Goal: Information Seeking & Learning: Understand process/instructions

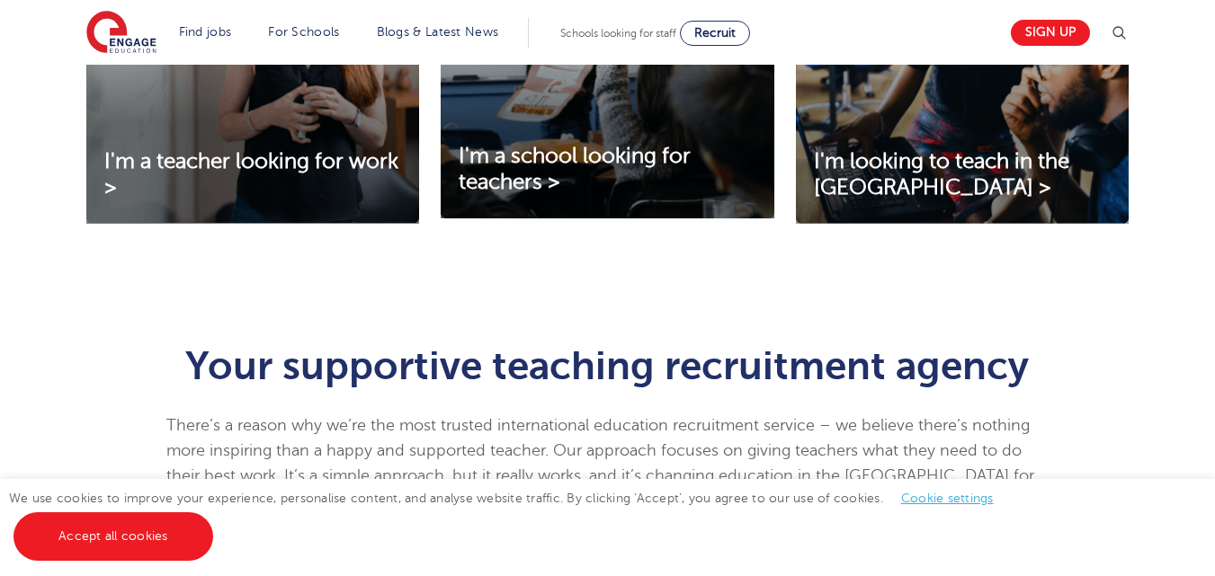
scroll to position [814, 0]
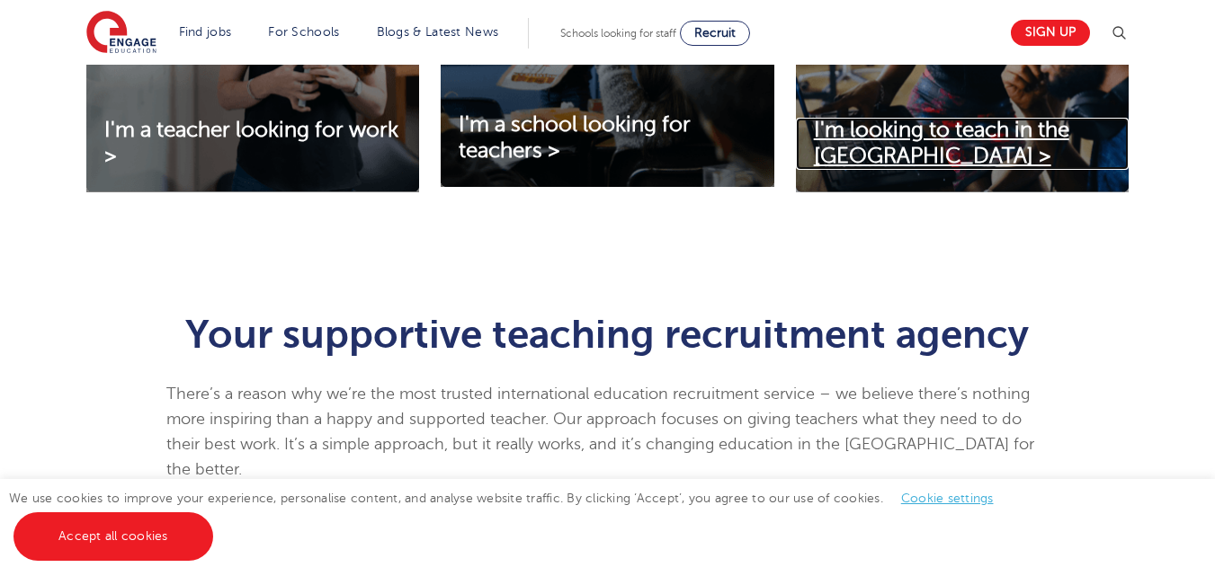
click at [905, 125] on span "I'm looking to teach in the UK >" at bounding box center [941, 143] width 255 height 50
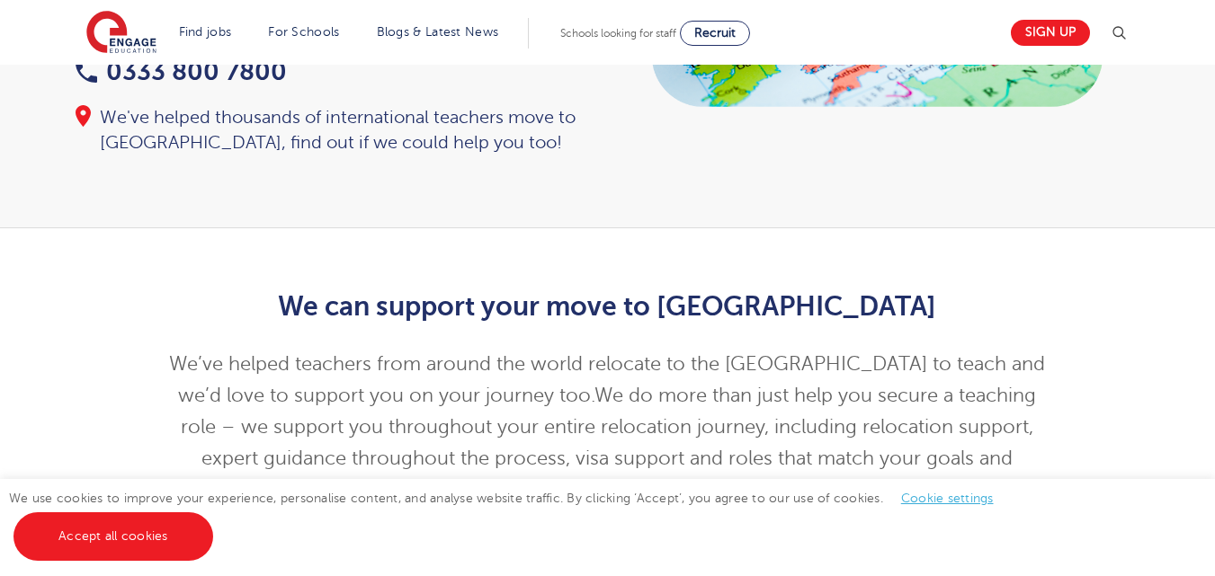
scroll to position [509, 0]
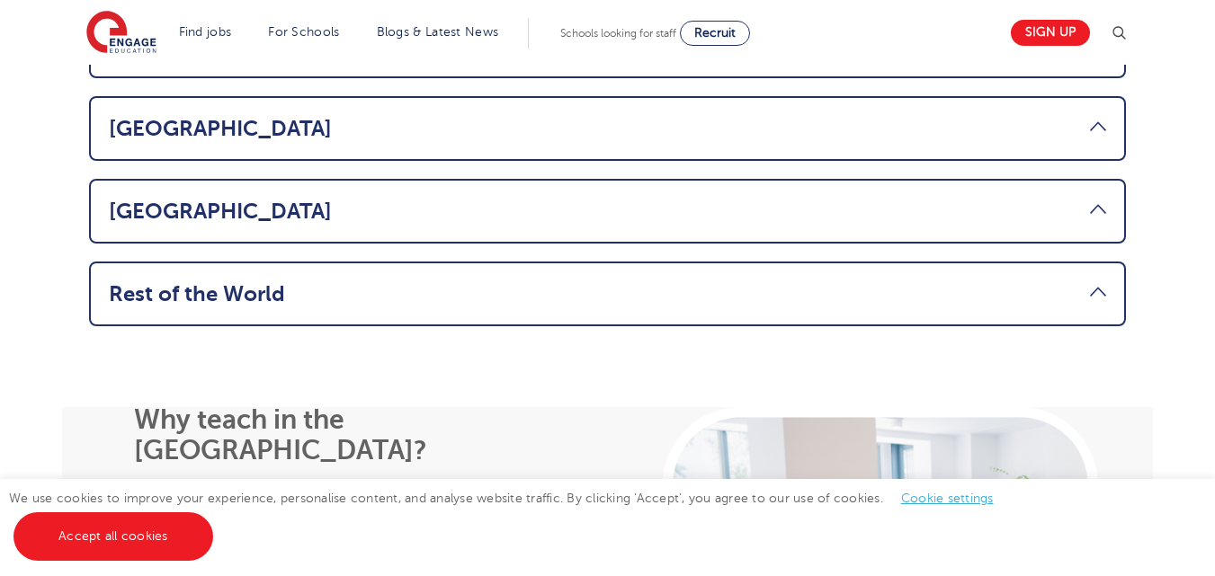
click at [1214, 348] on html "Find jobs All vacancies We have one of the UK's largest database. and with hund…" at bounding box center [607, 152] width 1215 height 3274
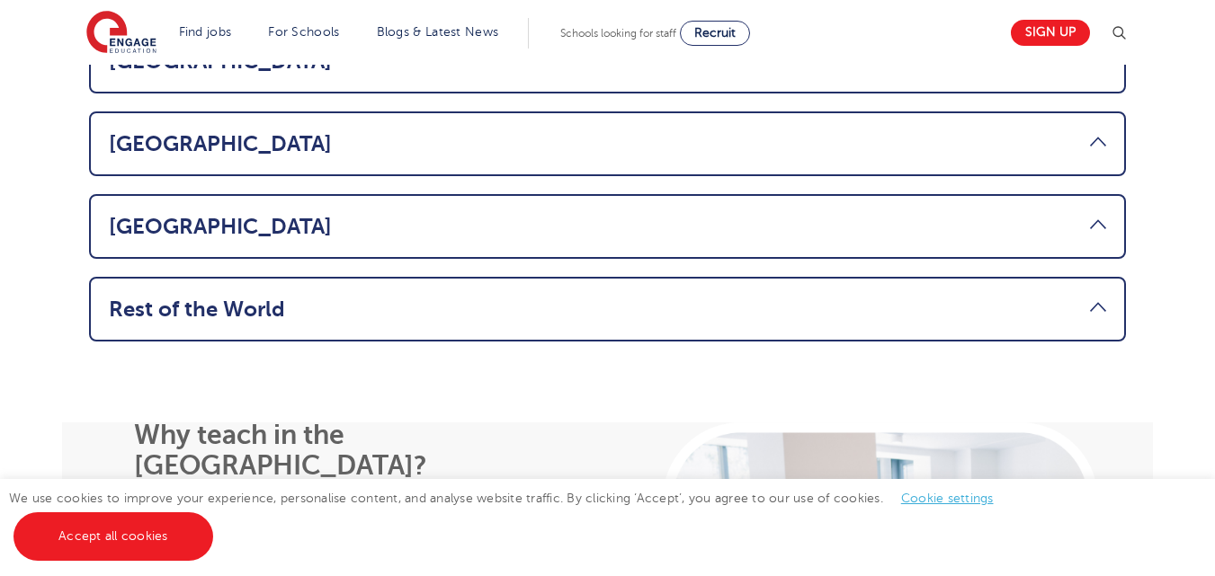
click at [452, 297] on link "Rest of the World" at bounding box center [607, 309] width 997 height 25
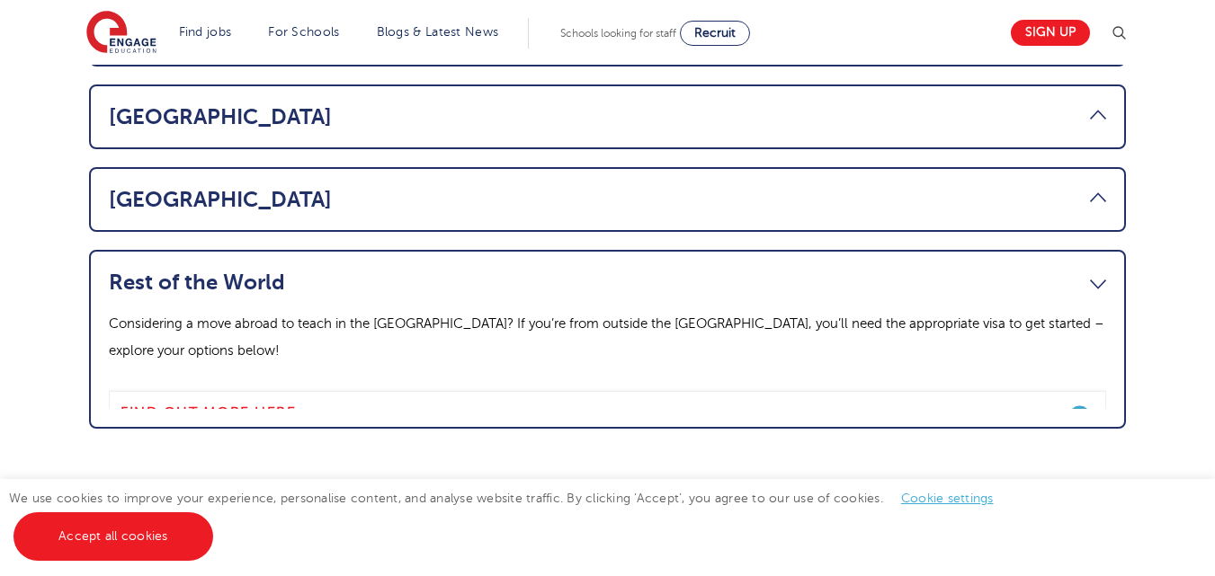
scroll to position [1344, 0]
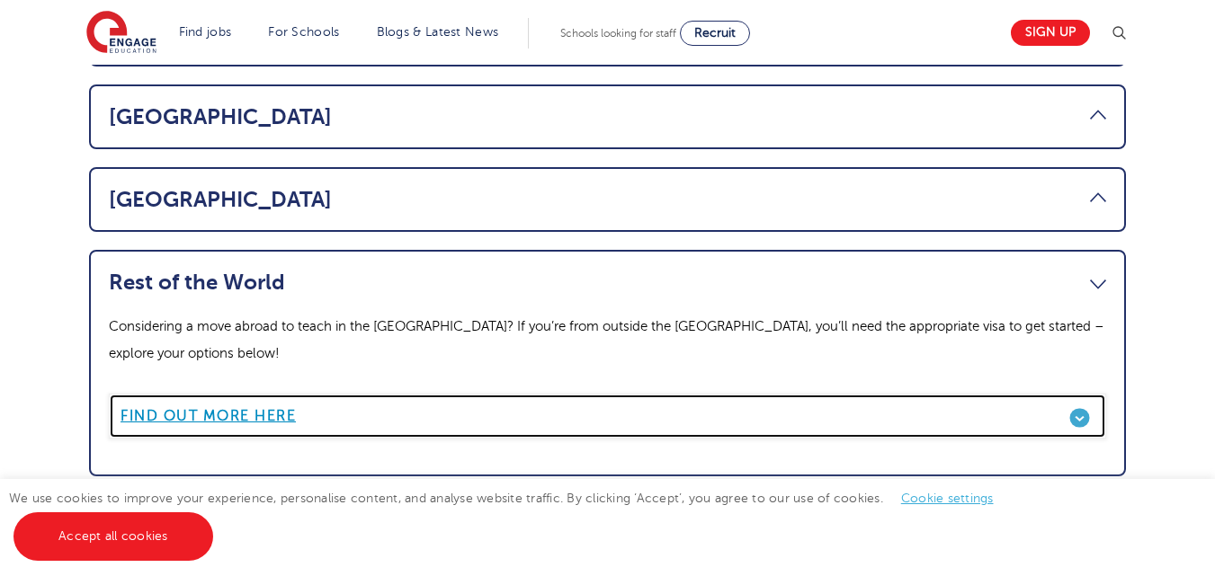
click at [253, 408] on b "Find out more here" at bounding box center [207, 416] width 175 height 16
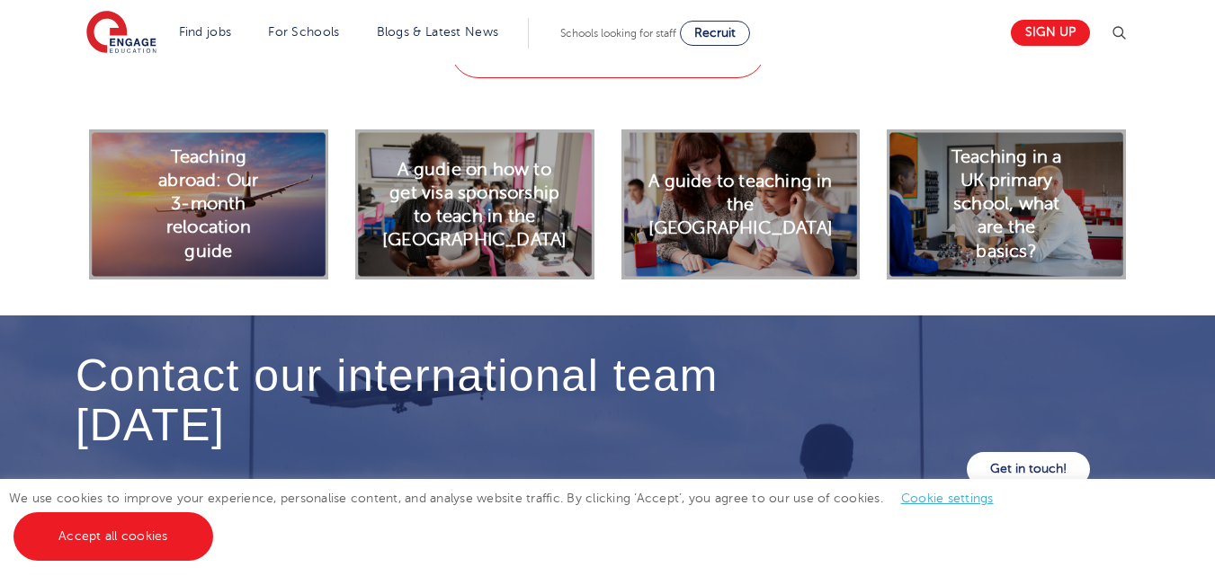
scroll to position [5023, 0]
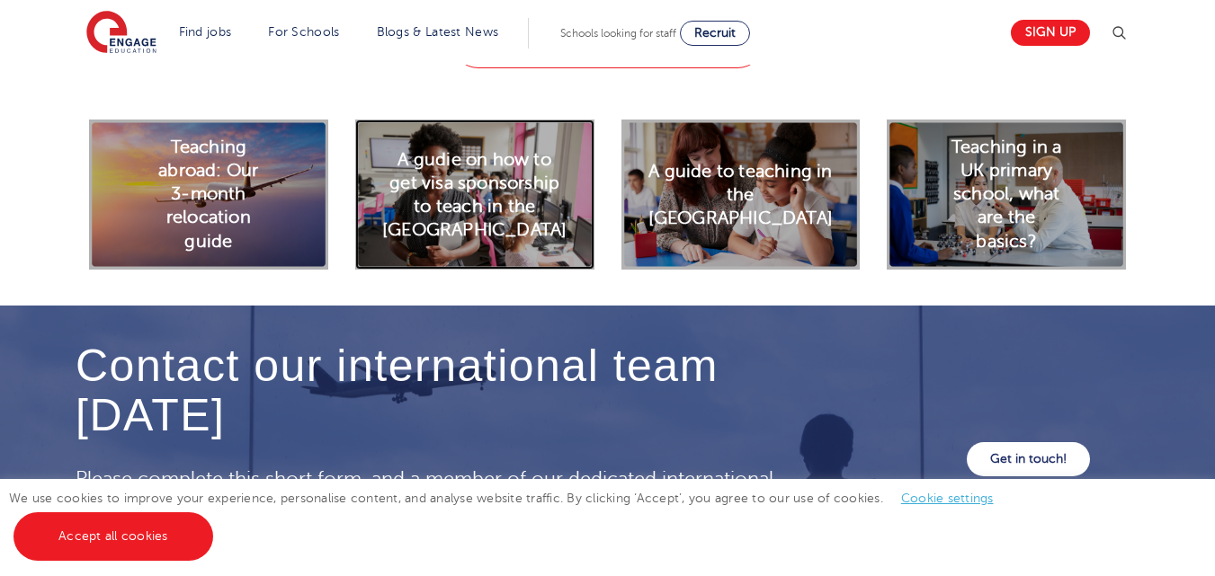
click at [452, 199] on h2 "A gudie on how to get visa sponsorship to teach in the [GEOGRAPHIC_DATA]" at bounding box center [474, 194] width 184 height 94
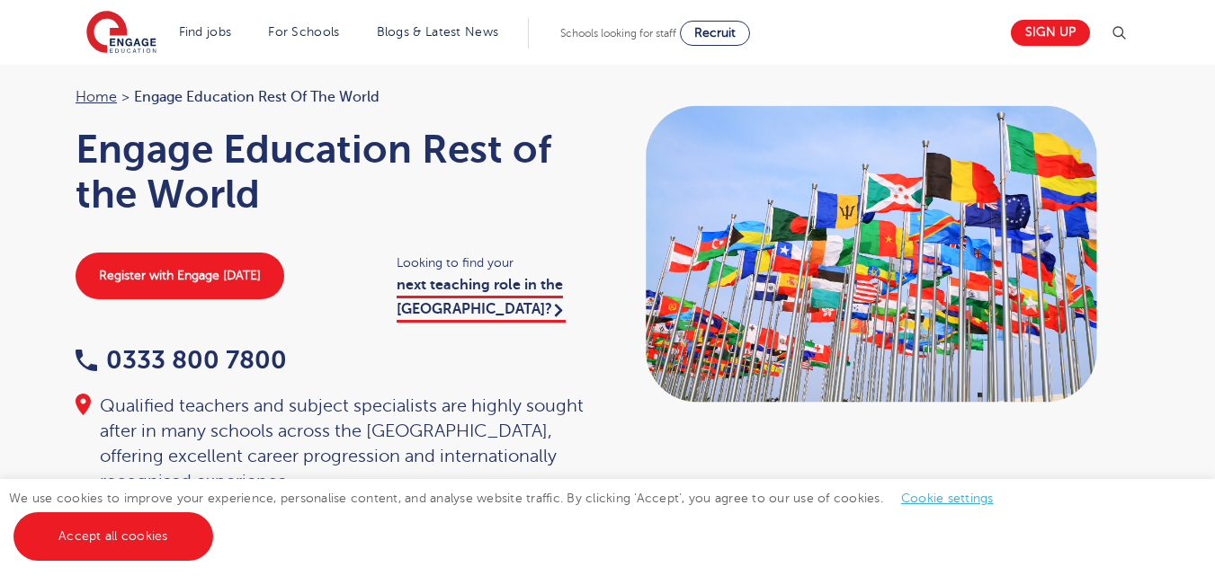
scroll to position [0, 0]
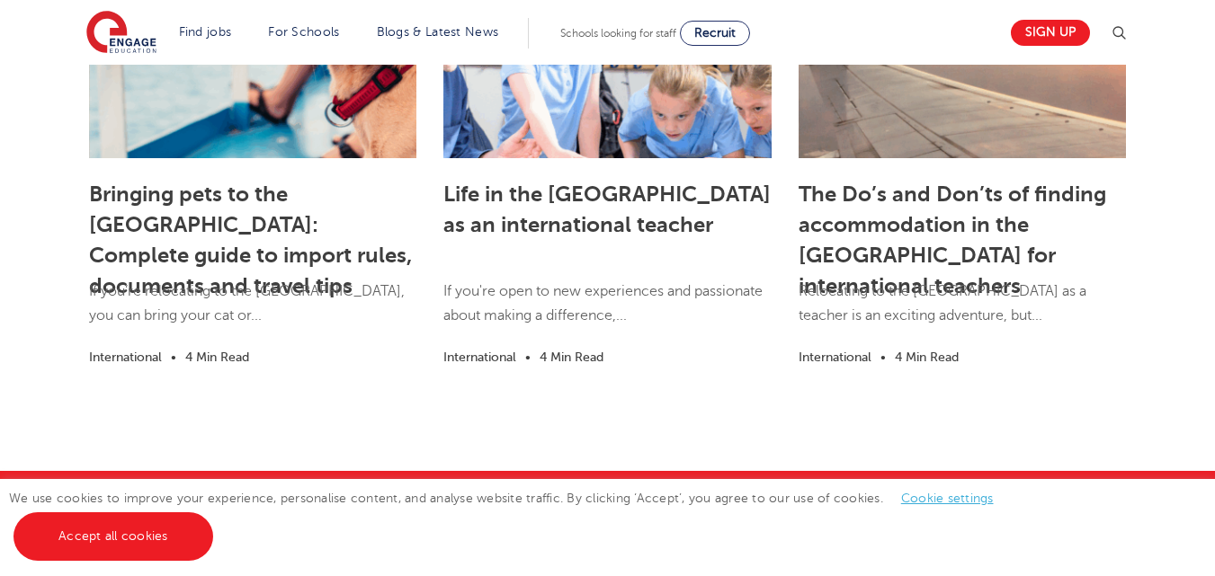
scroll to position [2944, 0]
